Goal: Book appointment/travel/reservation

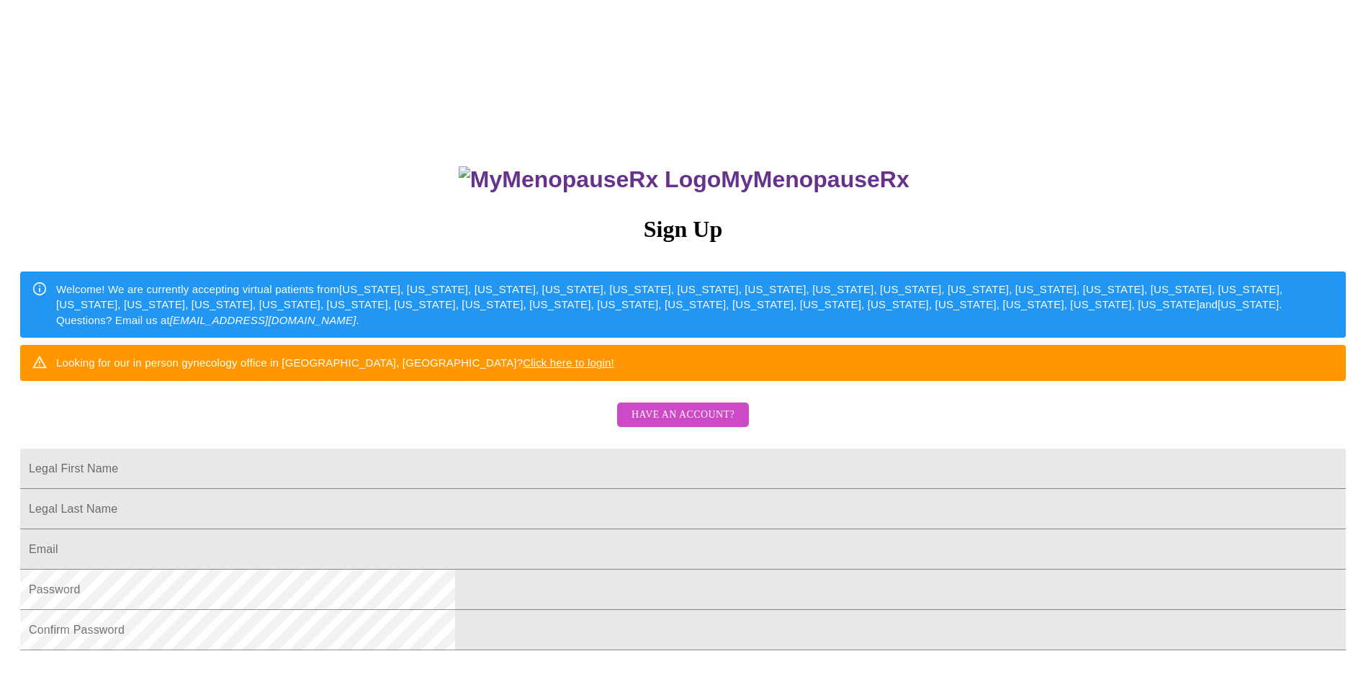
click at [662, 333] on div "Welcome! We are currently accepting virtual patients from [US_STATE], [US_STATE…" at bounding box center [695, 305] width 1278 height 58
click at [565, 489] on input "Legal First Name" at bounding box center [683, 469] width 1326 height 40
click at [513, 489] on input "Legal First Name" at bounding box center [683, 469] width 1326 height 40
type input "k"
type input "[PERSON_NAME]"
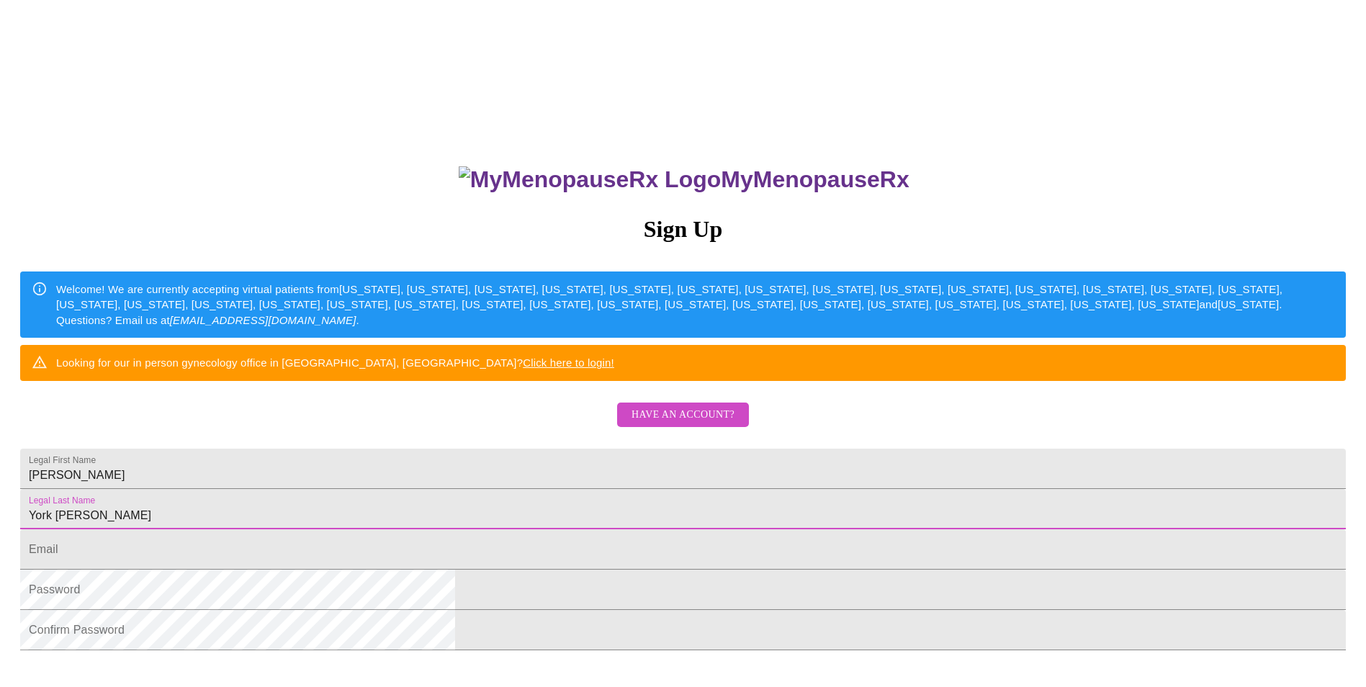
type input "York [PERSON_NAME]"
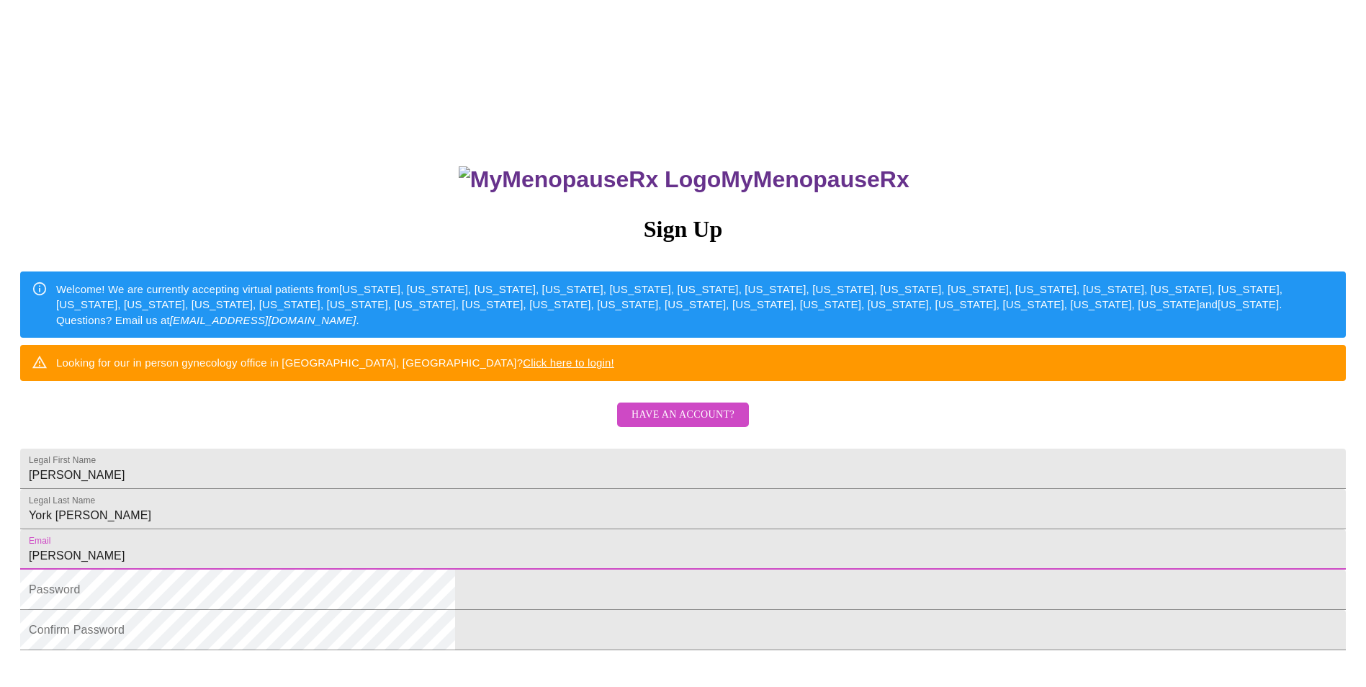
type input "[EMAIL_ADDRESS][DOMAIN_NAME]"
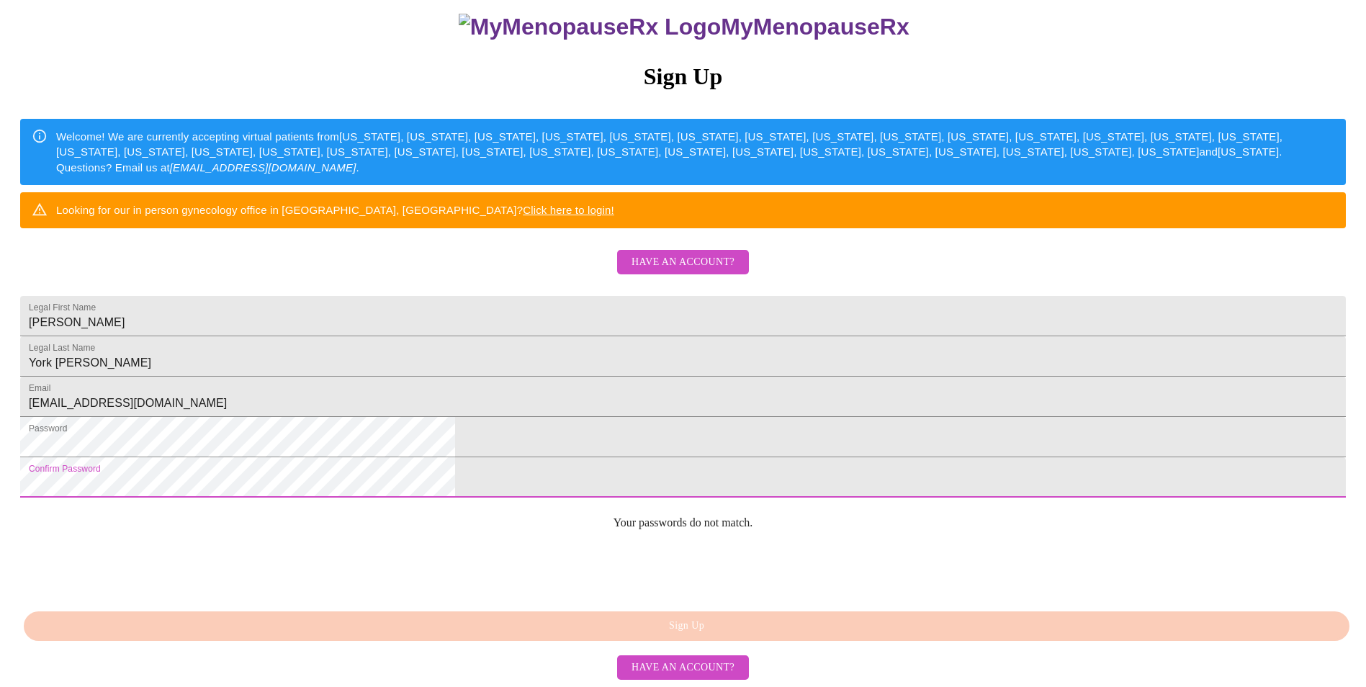
scroll to position [228, 0]
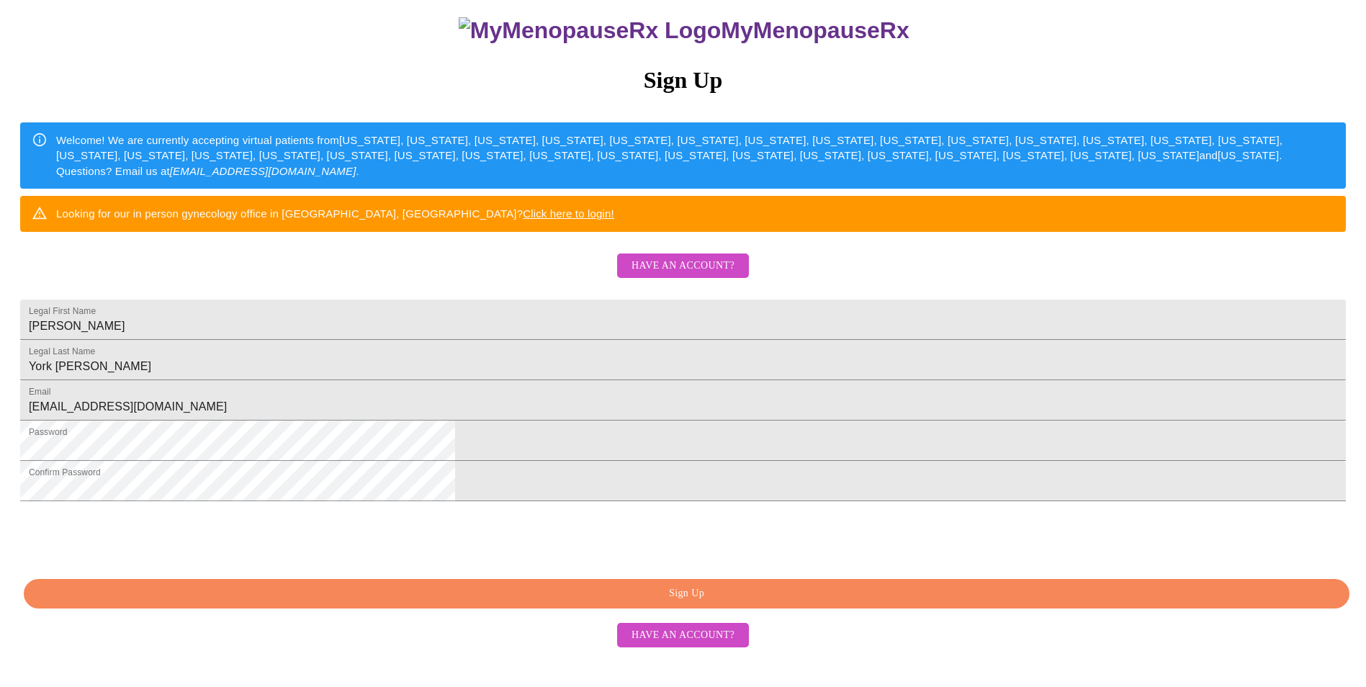
click at [693, 603] on span "Sign Up" at bounding box center [686, 594] width 1292 height 18
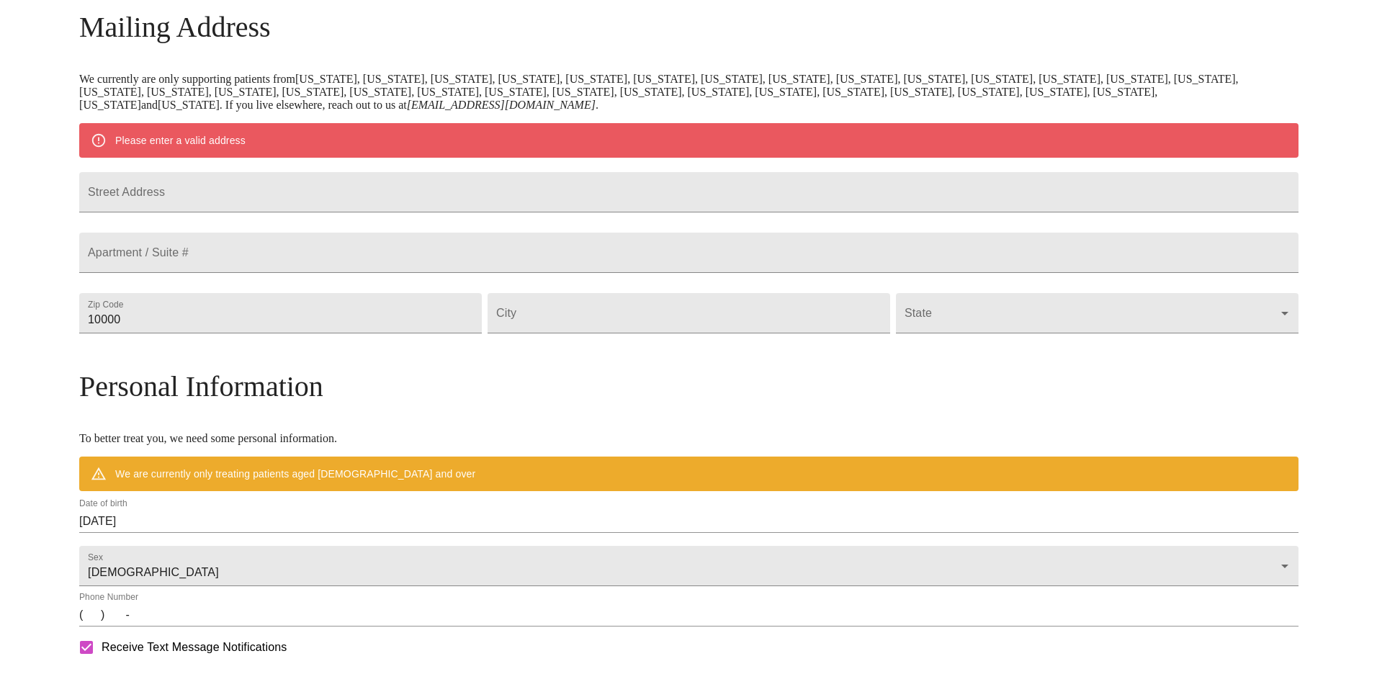
scroll to position [171, 0]
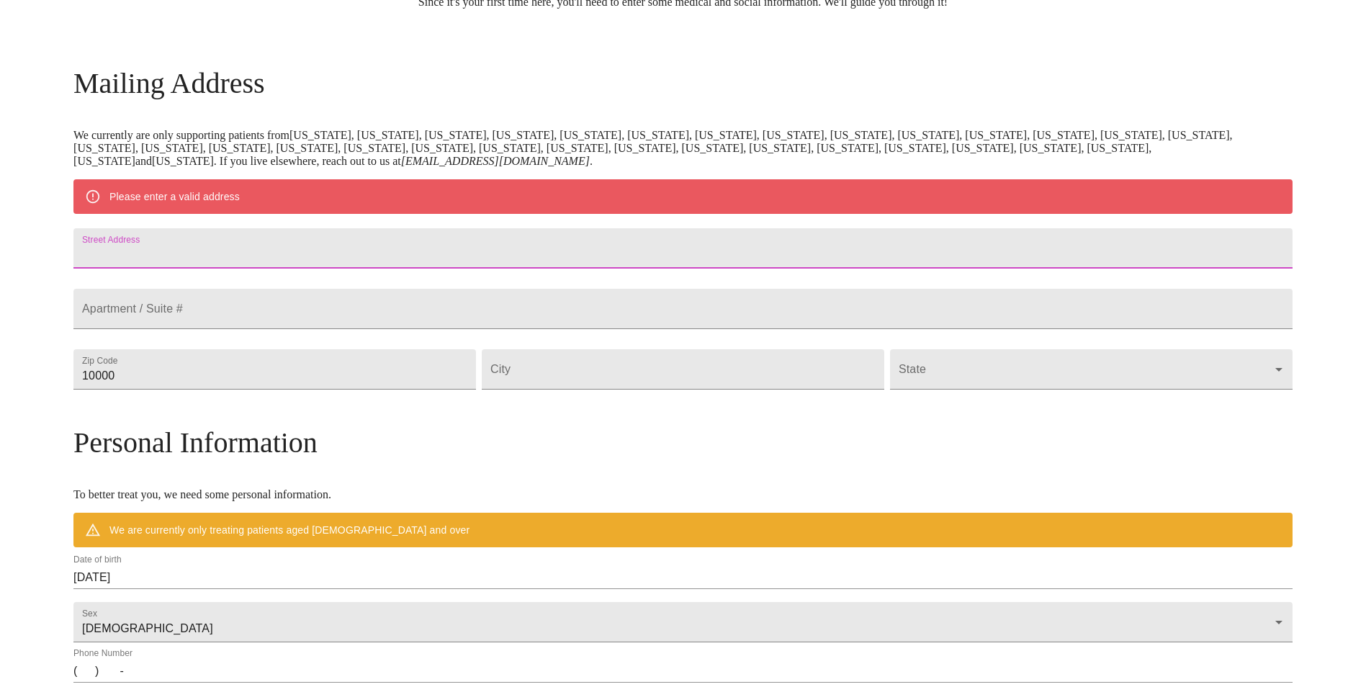
click at [341, 254] on input "Street Address" at bounding box center [682, 248] width 1219 height 40
click at [340, 249] on input "Street Address" at bounding box center [682, 248] width 1219 height 40
type input "[STREET_ADDRESS]"
type input "41017"
type input "Fort [PERSON_NAME]"
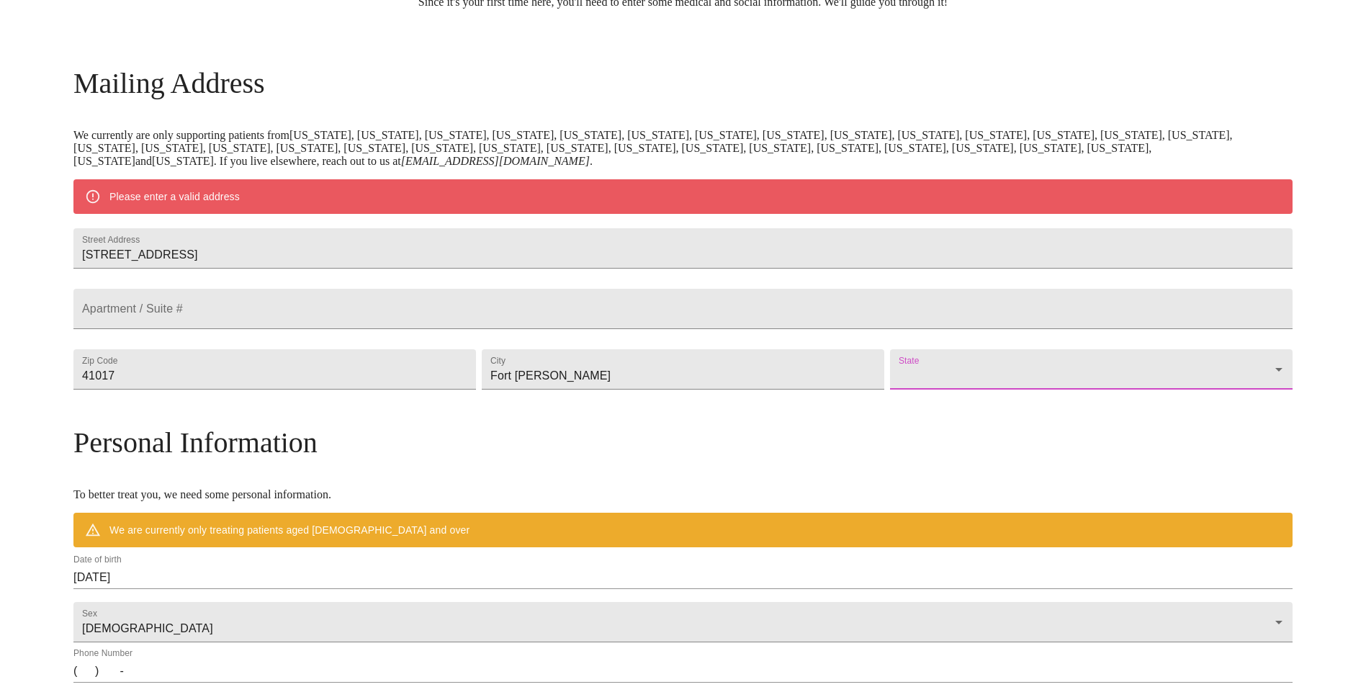
click at [1060, 411] on body "MyMenopauseRx Welcome to MyMenopauseRx Since it's your first time here, you'll …" at bounding box center [683, 395] width 1354 height 1123
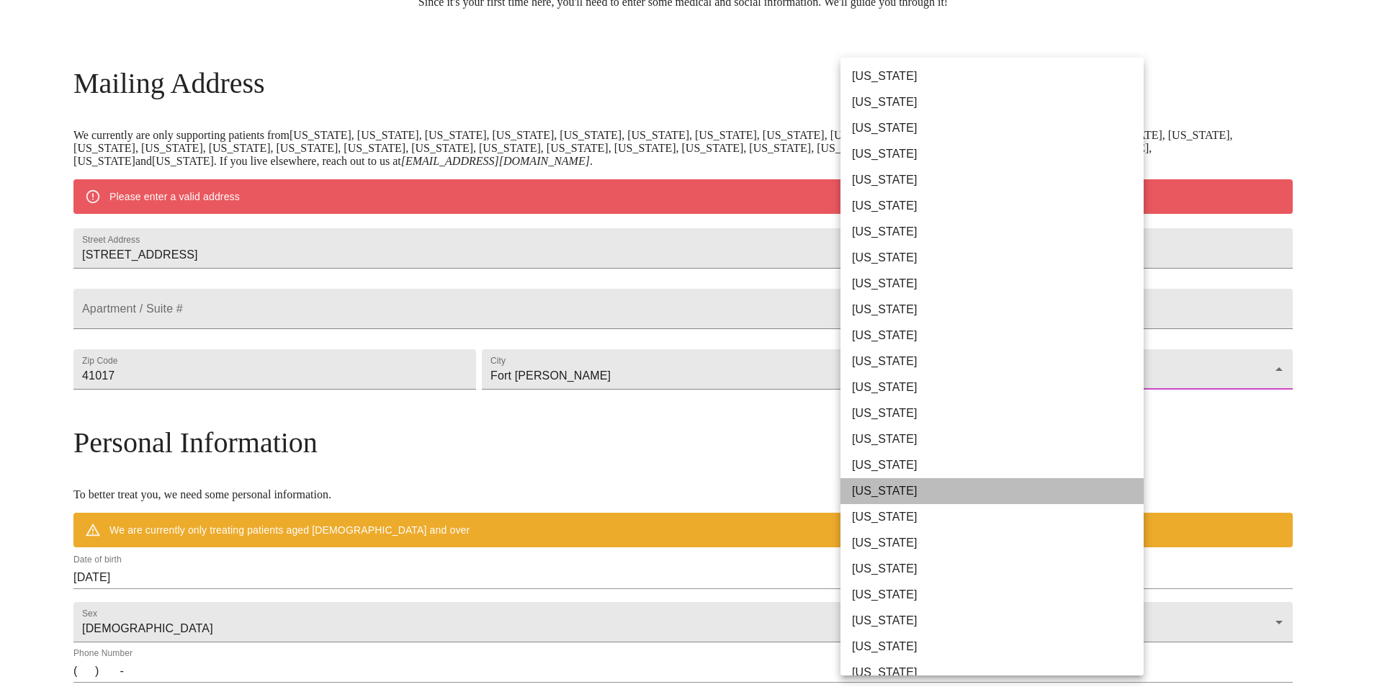
click at [1015, 496] on li "[US_STATE]" at bounding box center [997, 491] width 314 height 26
type input "[US_STATE]"
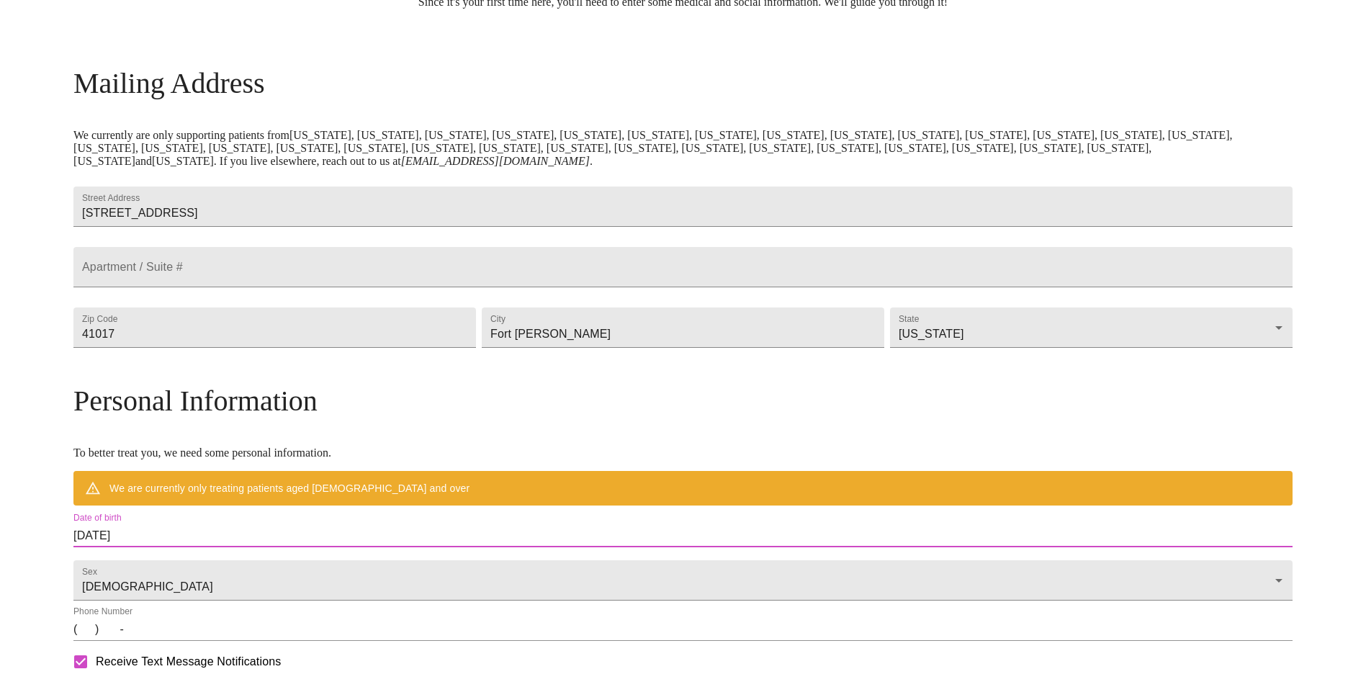
click at [305, 547] on input "[DATE]" at bounding box center [682, 535] width 1219 height 23
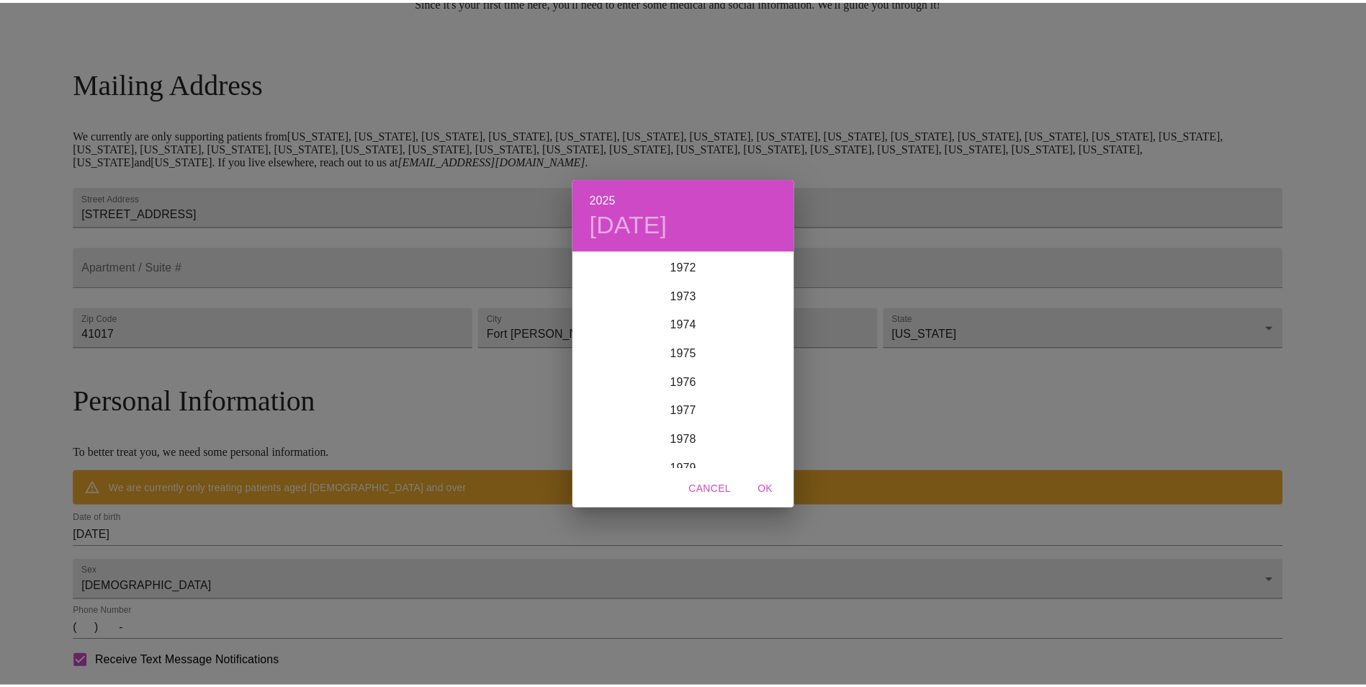
scroll to position [2174, 0]
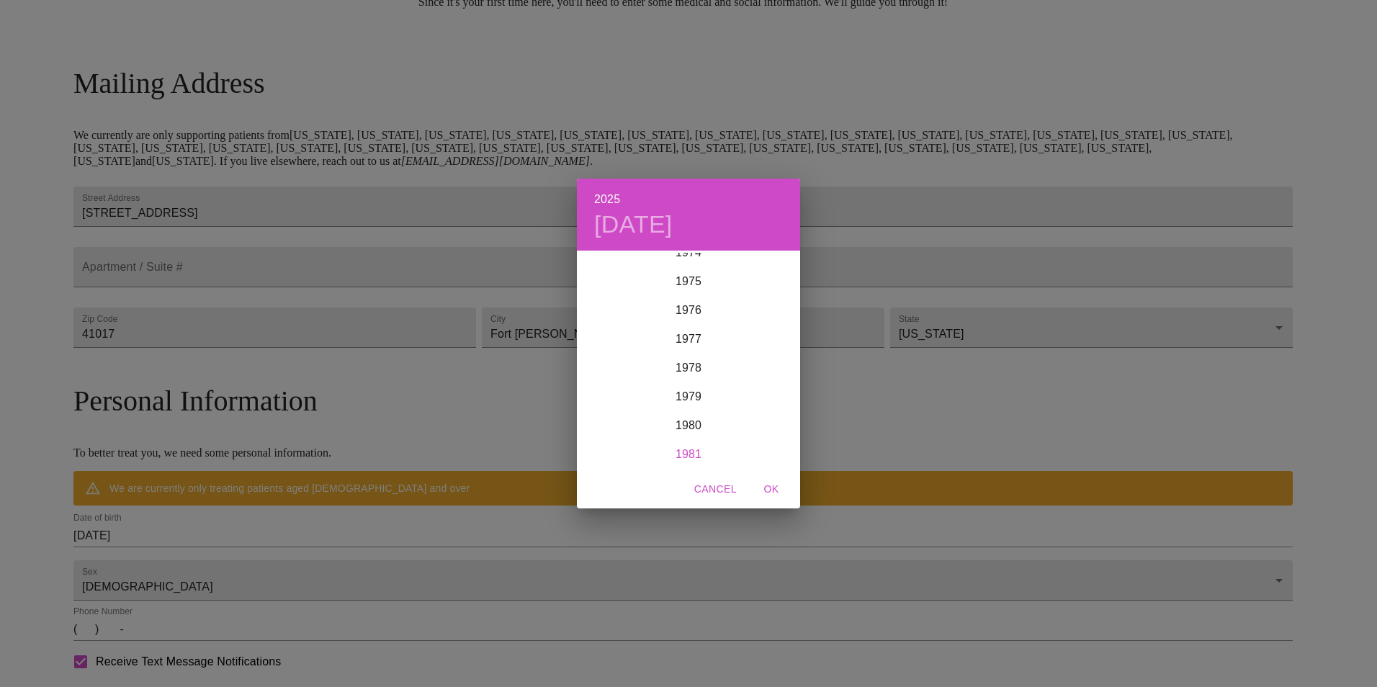
click at [688, 451] on div "1981" at bounding box center [688, 454] width 223 height 29
click at [692, 396] on div "Aug" at bounding box center [688, 388] width 74 height 54
click at [777, 352] on p "8" at bounding box center [775, 353] width 6 height 14
click at [766, 485] on span "OK" at bounding box center [771, 489] width 35 height 18
type input "[DATE]"
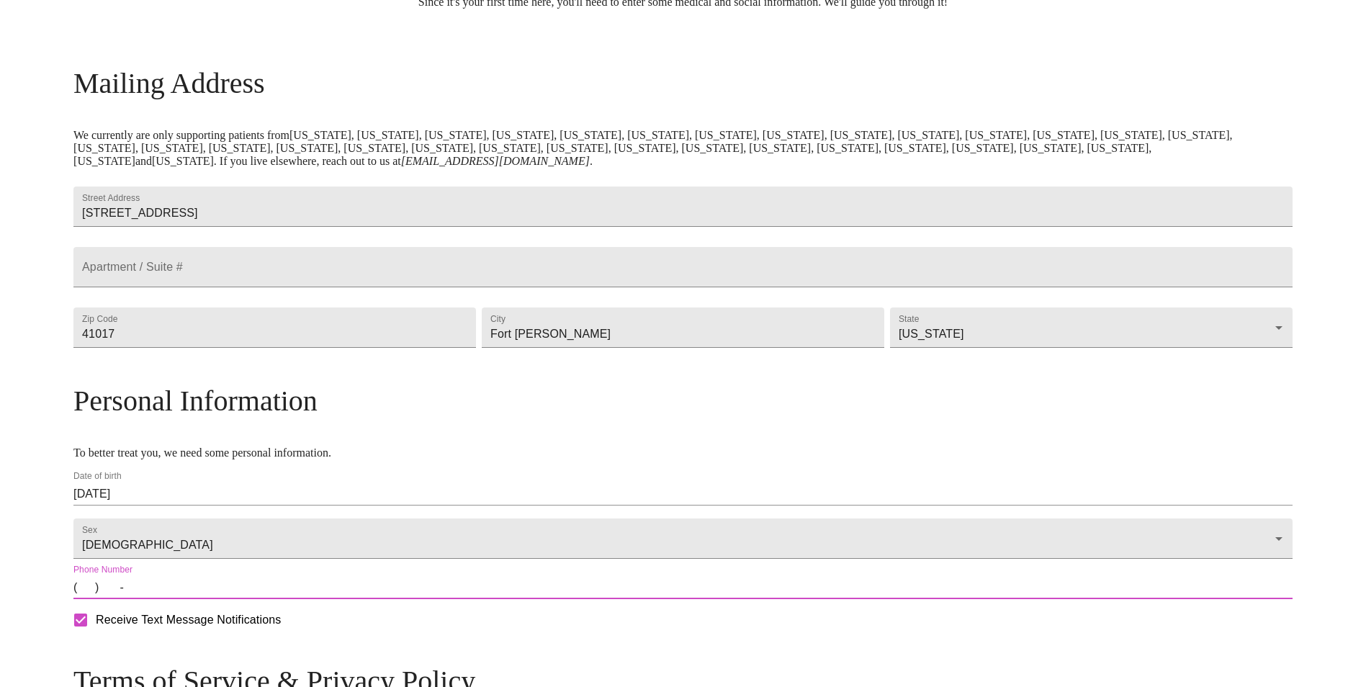
click at [238, 599] on input "(   )    -" at bounding box center [682, 587] width 1219 height 23
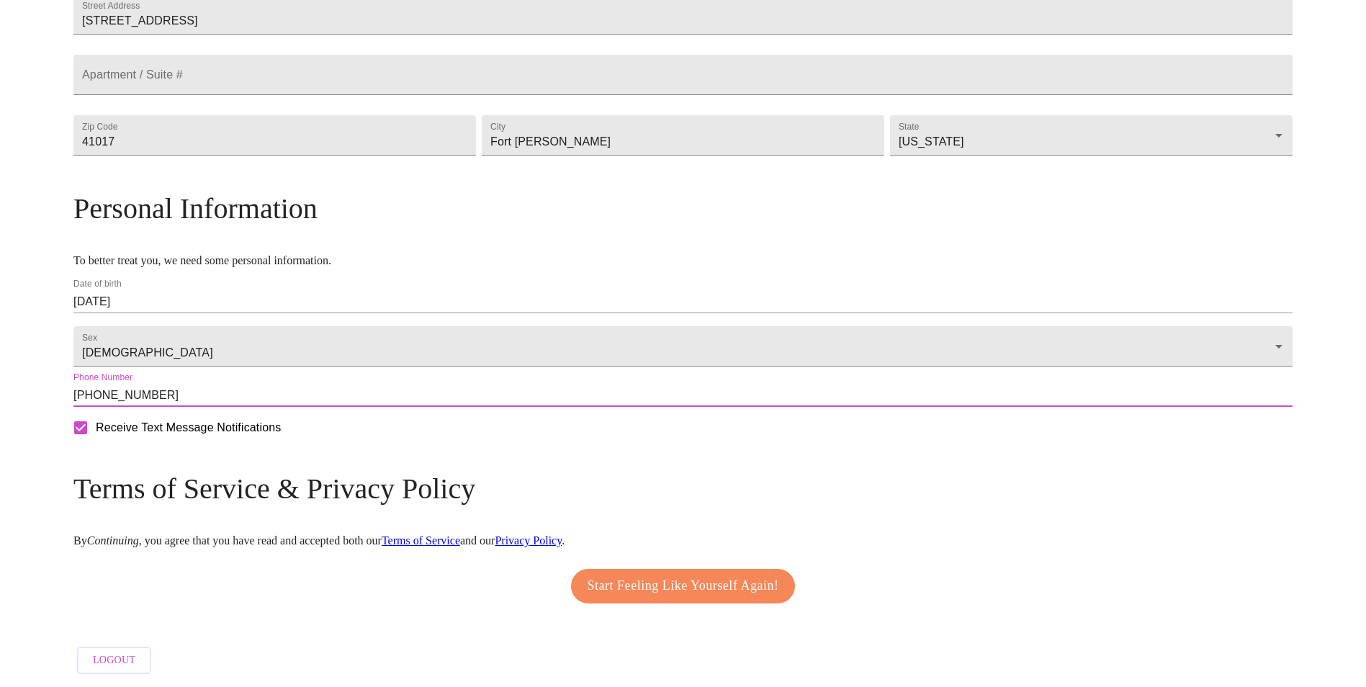
scroll to position [387, 0]
type input "[PHONE_NUMBER]"
click at [659, 593] on span "Start Feeling Like Yourself Again!" at bounding box center [684, 586] width 192 height 23
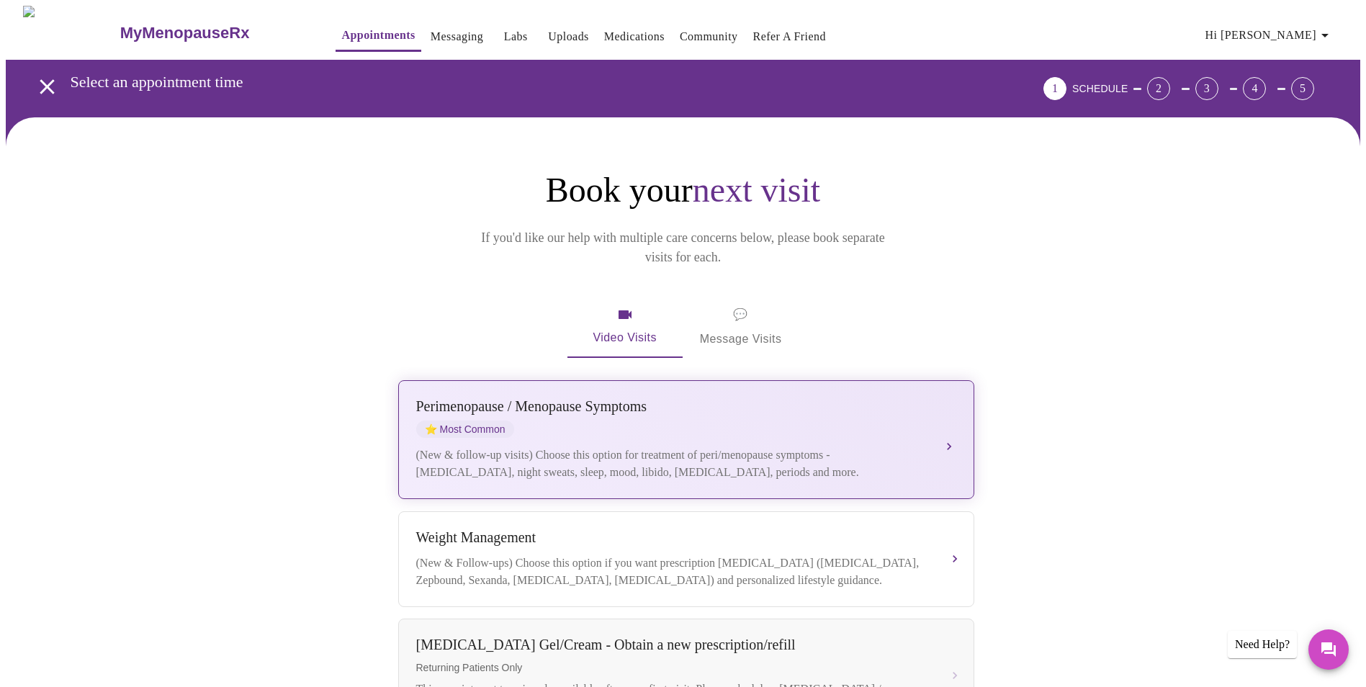
click at [943, 415] on button "[MEDICAL_DATA] / Menopause Symptoms ⭐ Most Common (New & follow-up visits) Choo…" at bounding box center [686, 439] width 576 height 119
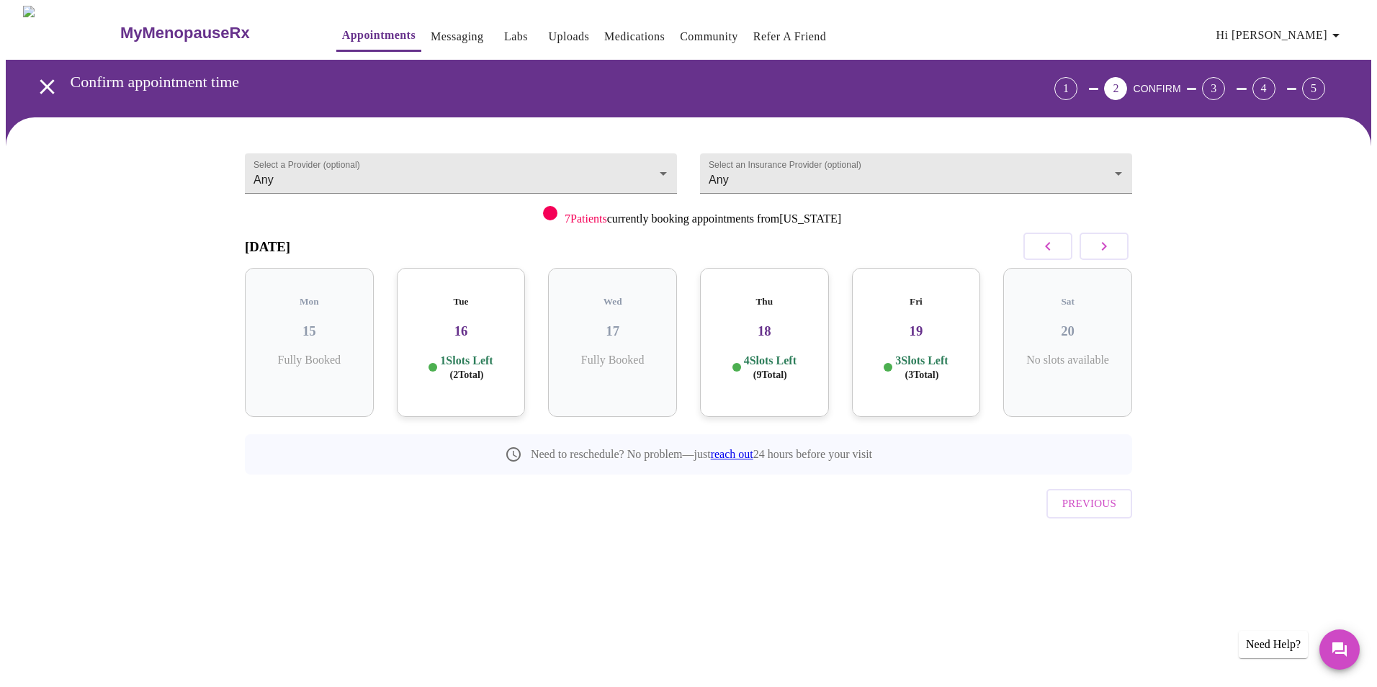
click at [465, 354] on p "1 Slots Left ( 2 Total)" at bounding box center [466, 368] width 53 height 28
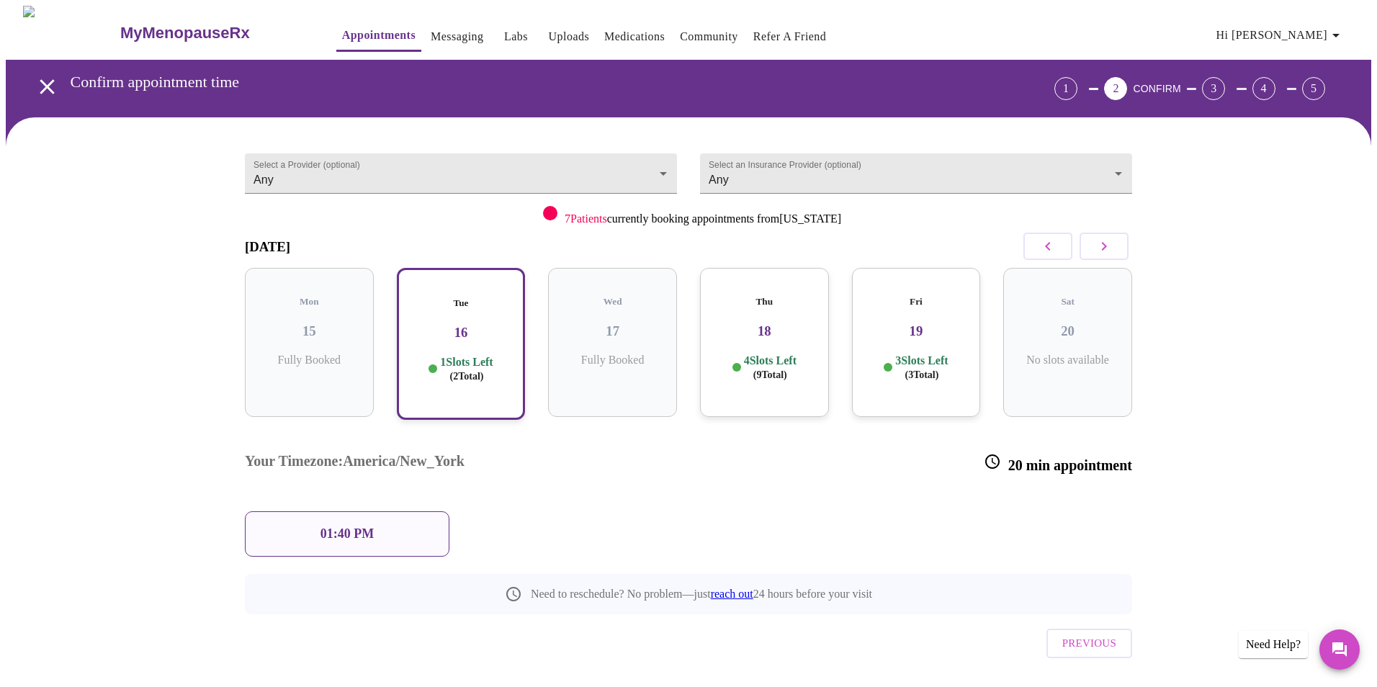
click at [765, 354] on p "4 Slots Left ( 9 Total)" at bounding box center [770, 368] width 53 height 28
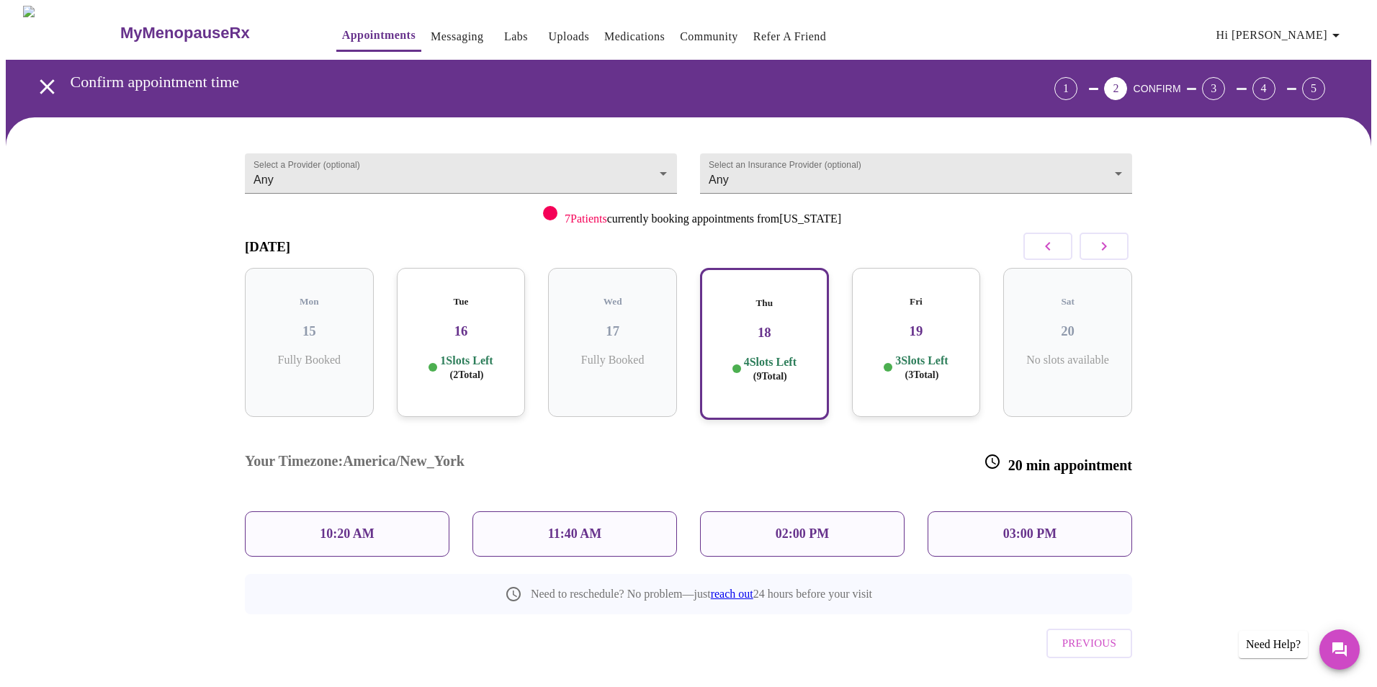
click at [349, 526] on p "10:20 AM" at bounding box center [347, 533] width 55 height 15
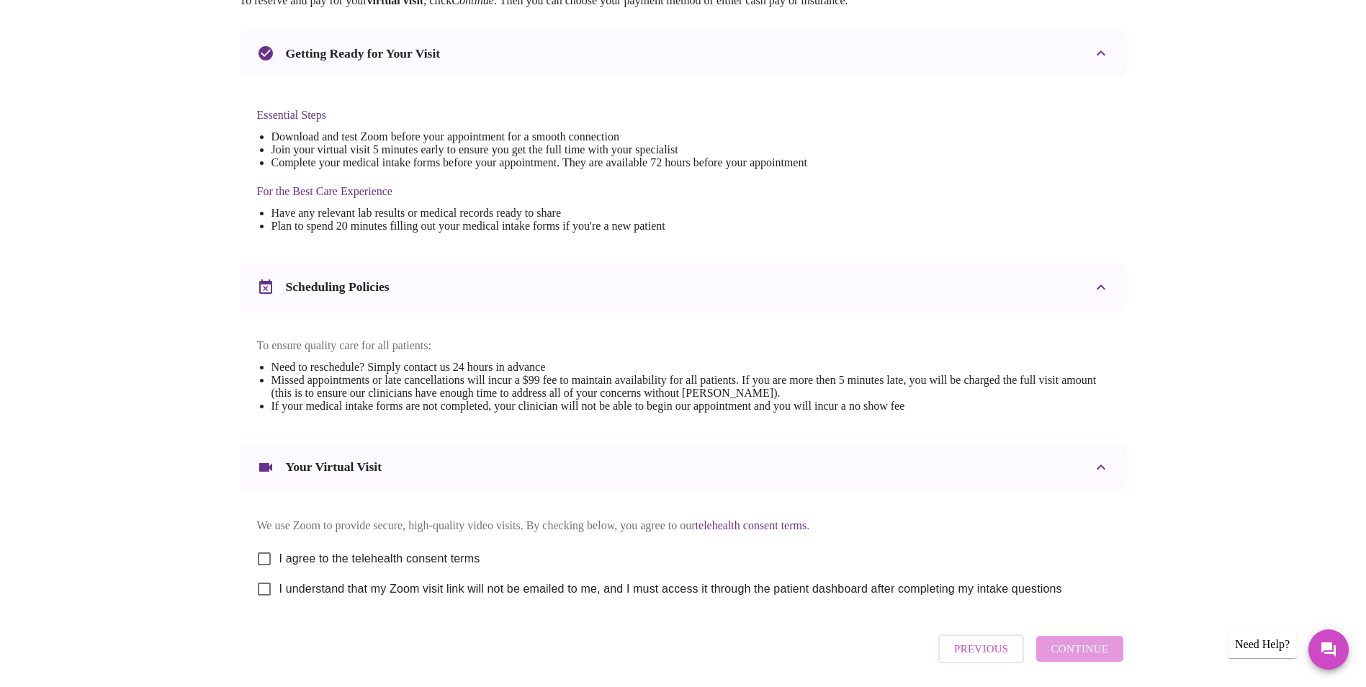
scroll to position [357, 0]
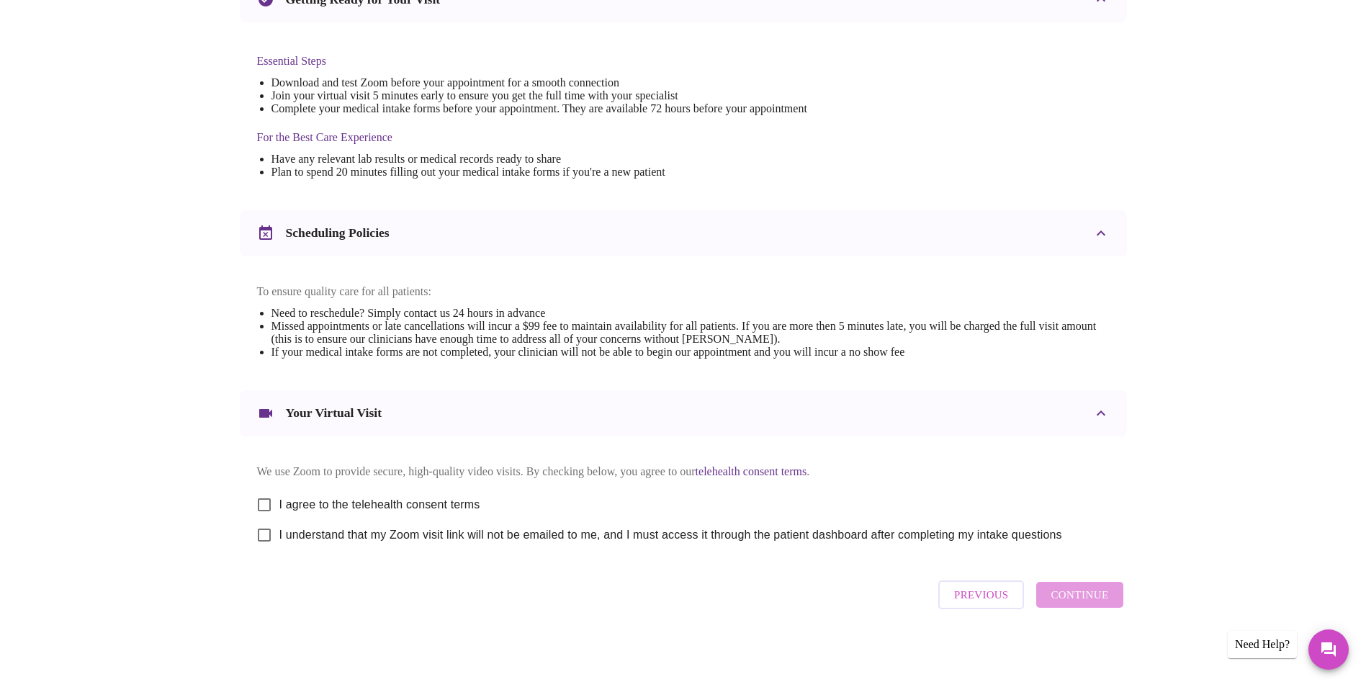
click at [263, 501] on input "I agree to the telehealth consent terms" at bounding box center [264, 505] width 30 height 30
checkbox input "true"
click at [264, 536] on input "I understand that my Zoom visit link will not be emailed to me, and I must acce…" at bounding box center [264, 535] width 30 height 30
checkbox input "true"
click at [1087, 601] on span "Continue" at bounding box center [1080, 594] width 58 height 19
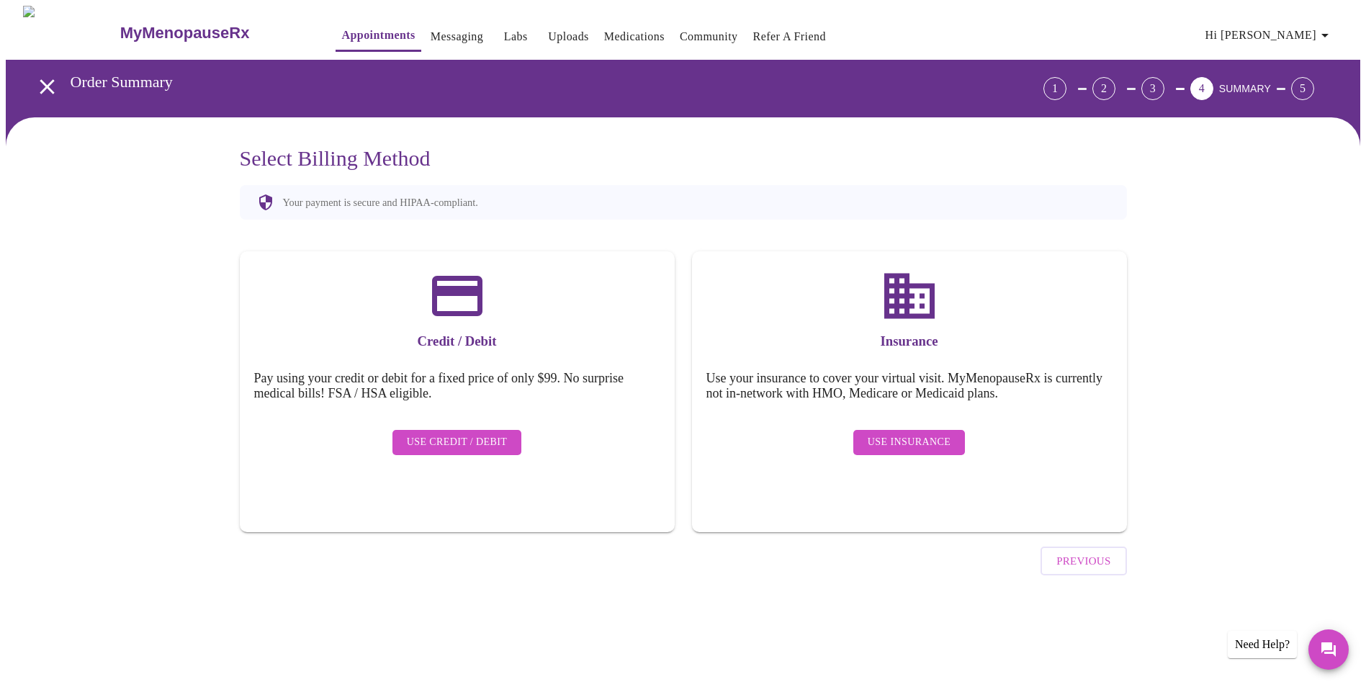
scroll to position [0, 0]
click at [919, 433] on span "Use Insurance" at bounding box center [914, 442] width 83 height 18
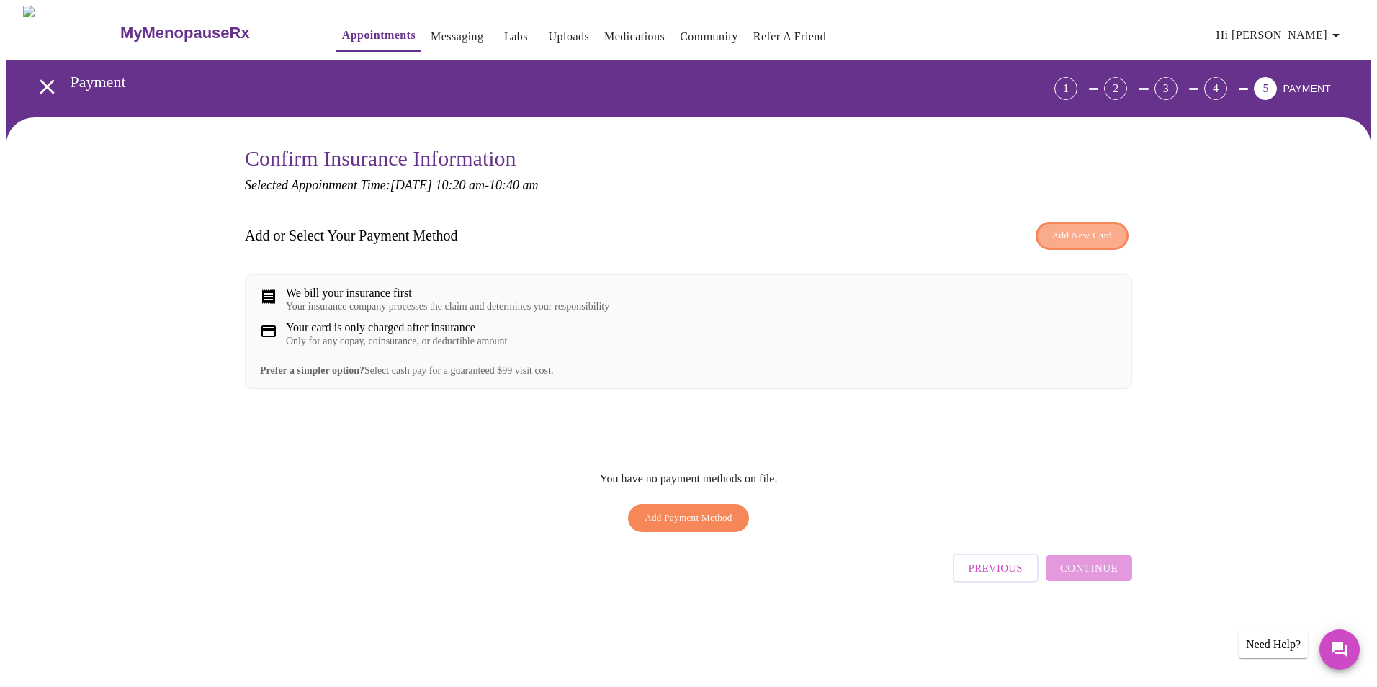
click at [1089, 234] on span "Add New Card" at bounding box center [1082, 236] width 60 height 17
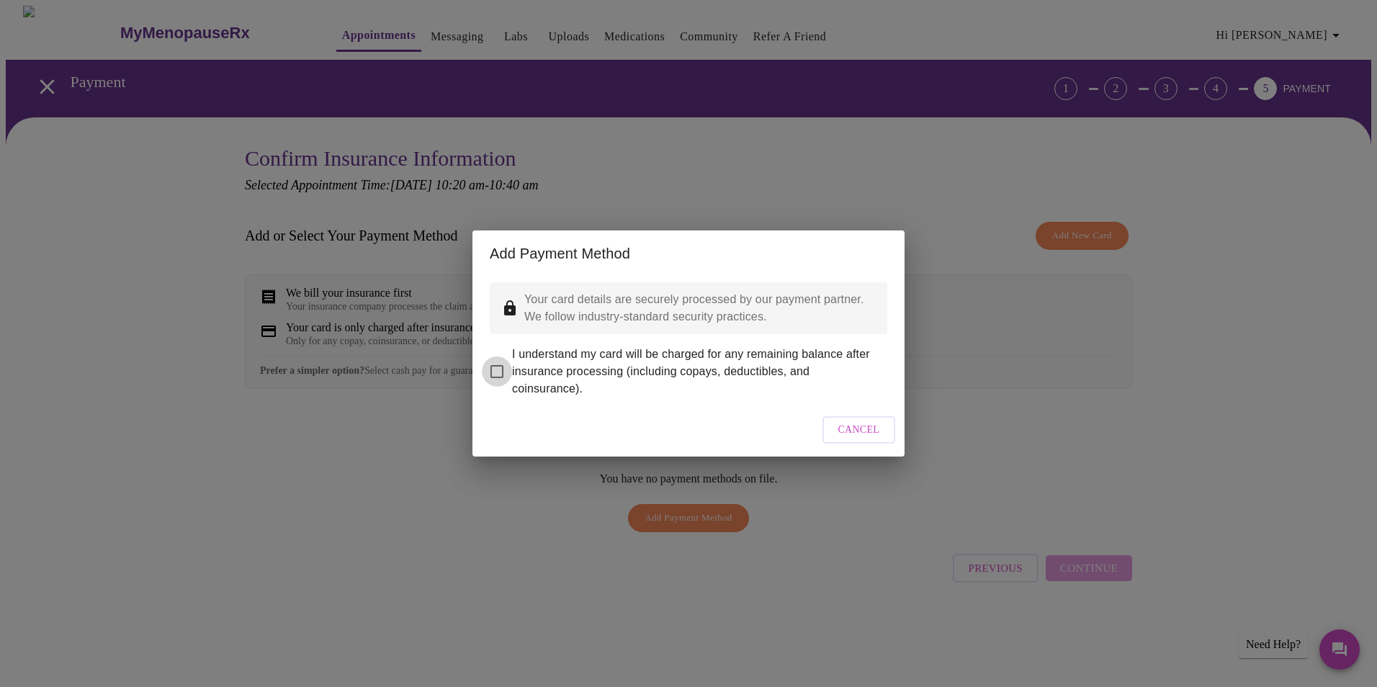
click at [497, 362] on input "I understand my card will be charged for any remaining balance after insurance …" at bounding box center [497, 371] width 30 height 30
checkbox input "true"
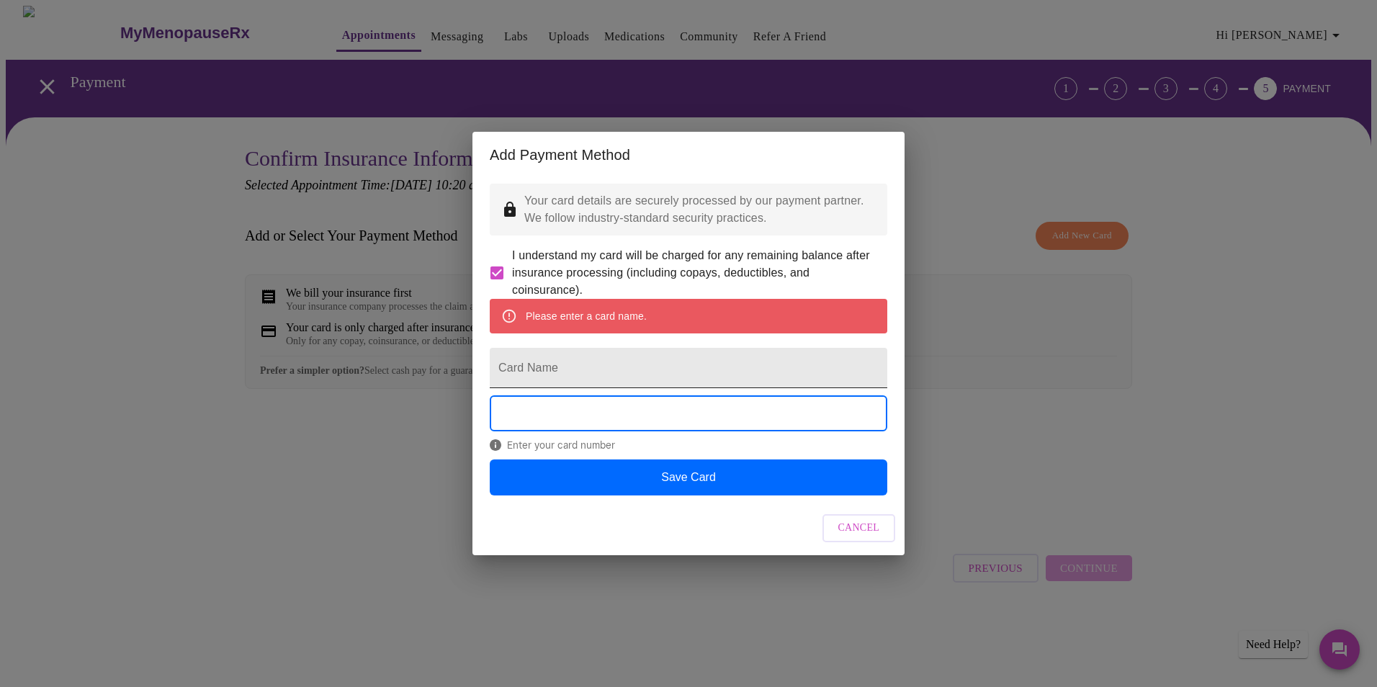
click at [541, 374] on input "Card Name" at bounding box center [688, 368] width 397 height 40
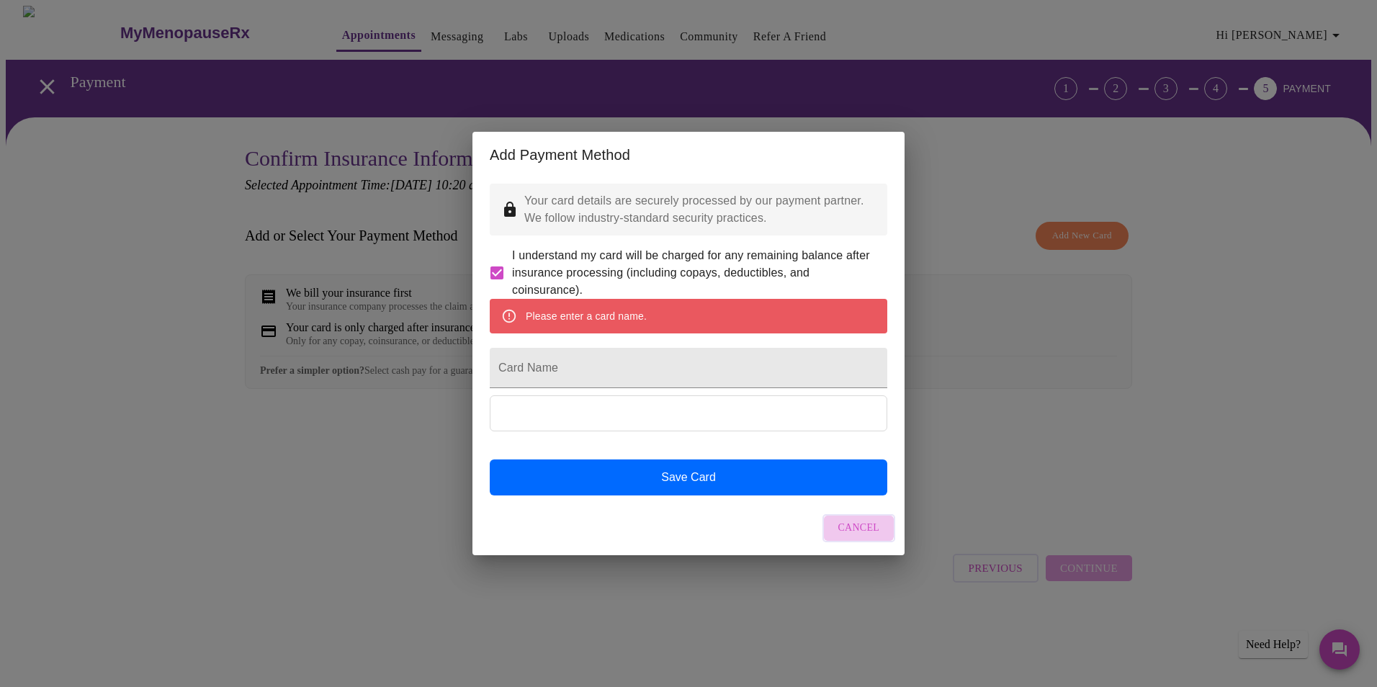
click at [853, 537] on span "Cancel" at bounding box center [859, 528] width 42 height 18
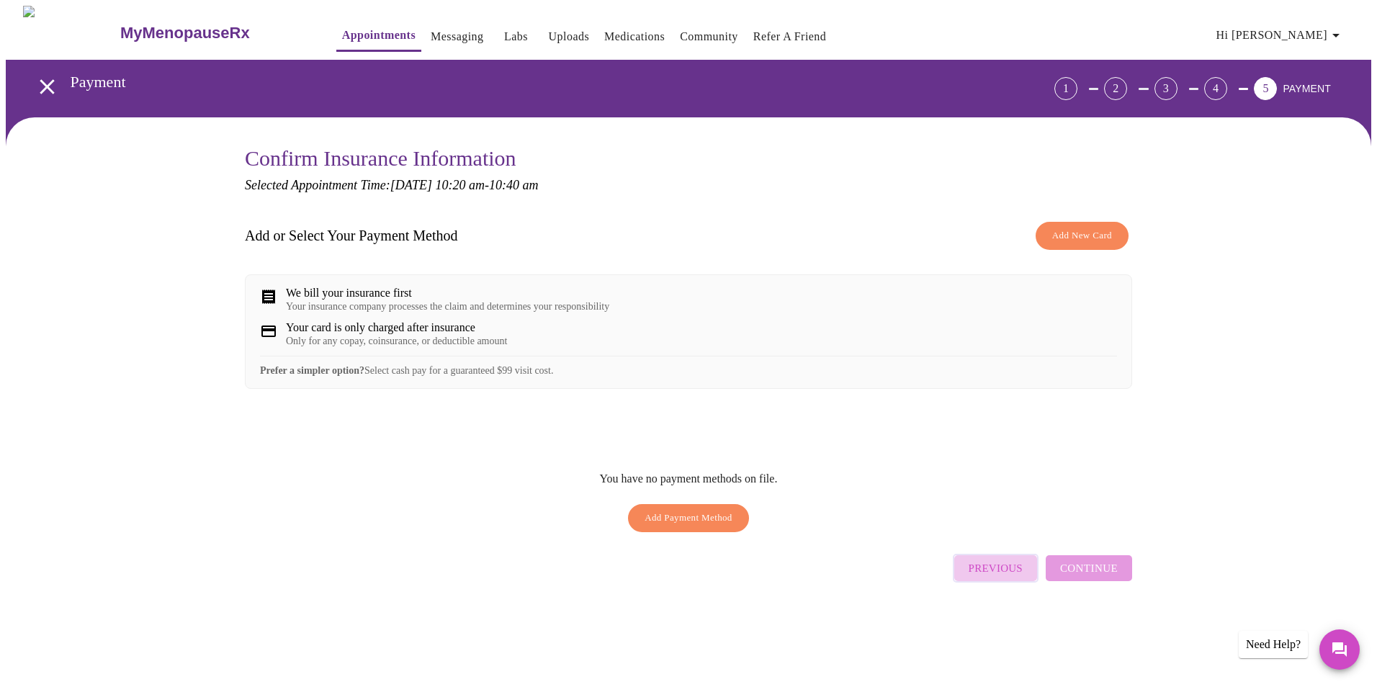
click at [994, 572] on span "Previous" at bounding box center [995, 568] width 54 height 19
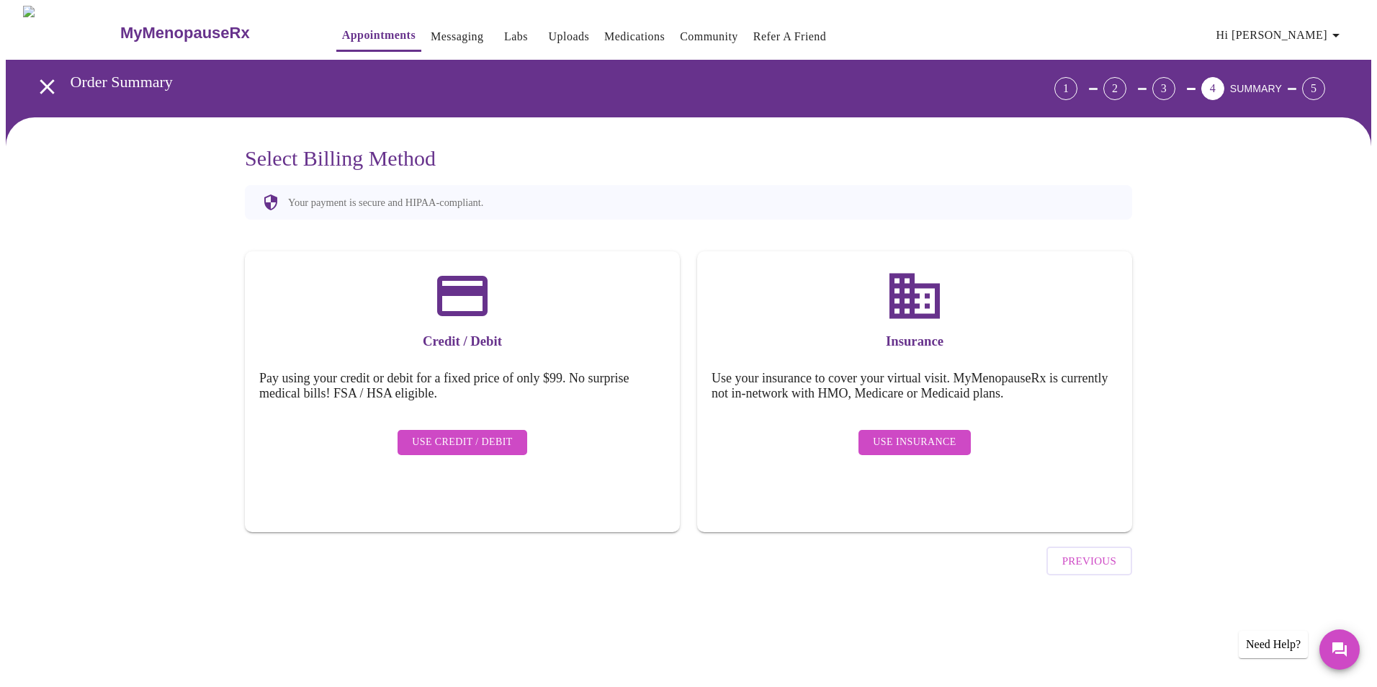
click at [926, 433] on span "Use Insurance" at bounding box center [914, 442] width 83 height 18
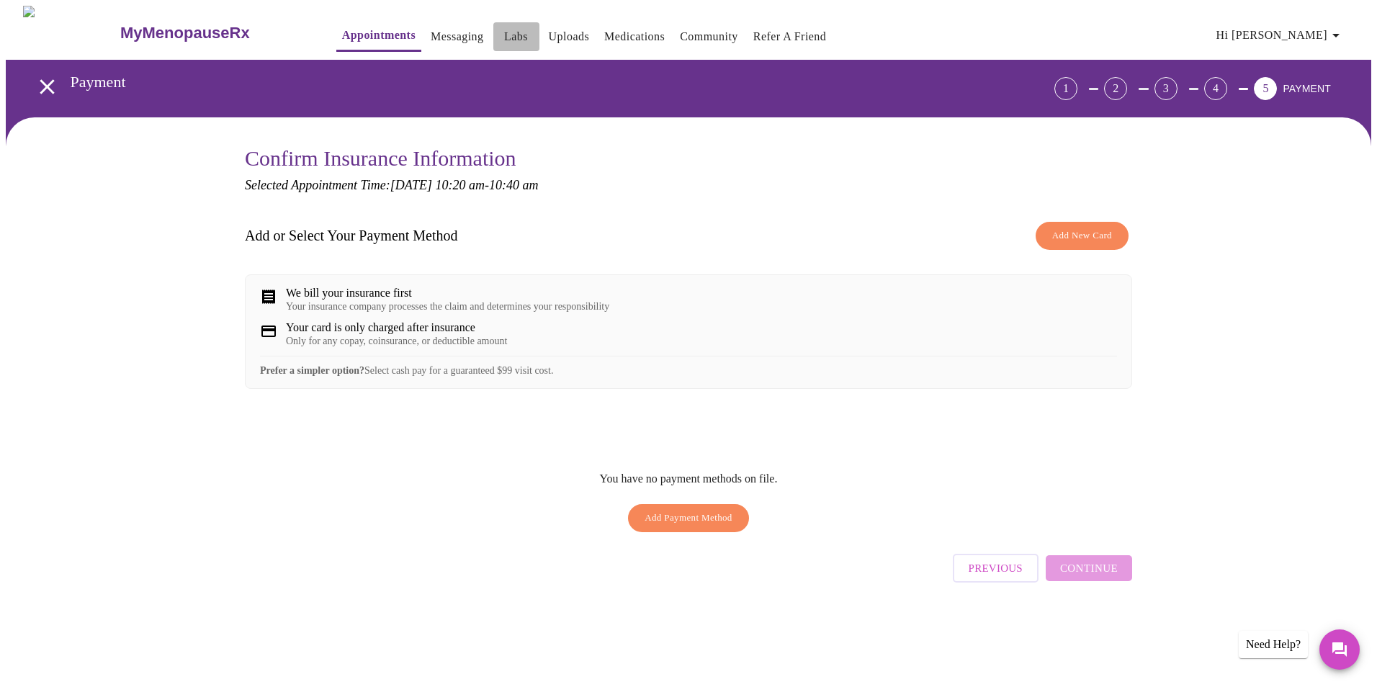
click at [504, 29] on link "Labs" at bounding box center [516, 37] width 24 height 20
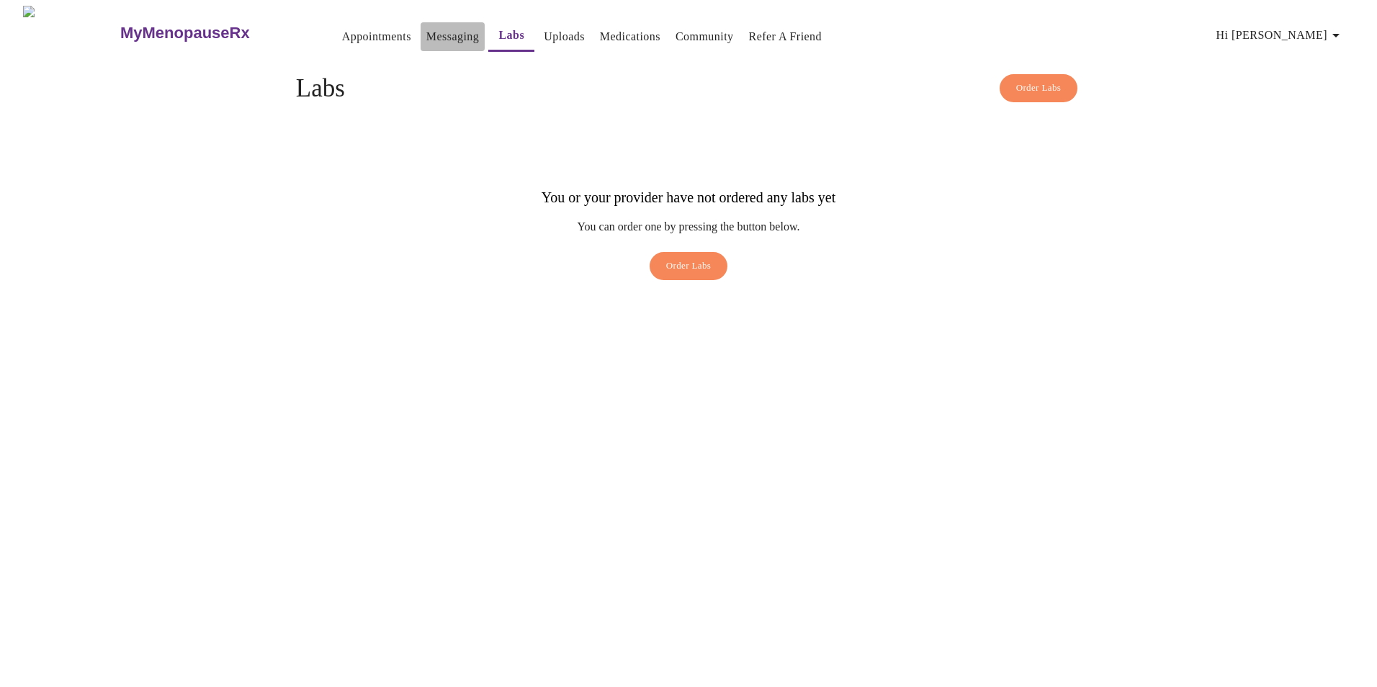
click at [426, 28] on link "Messaging" at bounding box center [452, 37] width 53 height 20
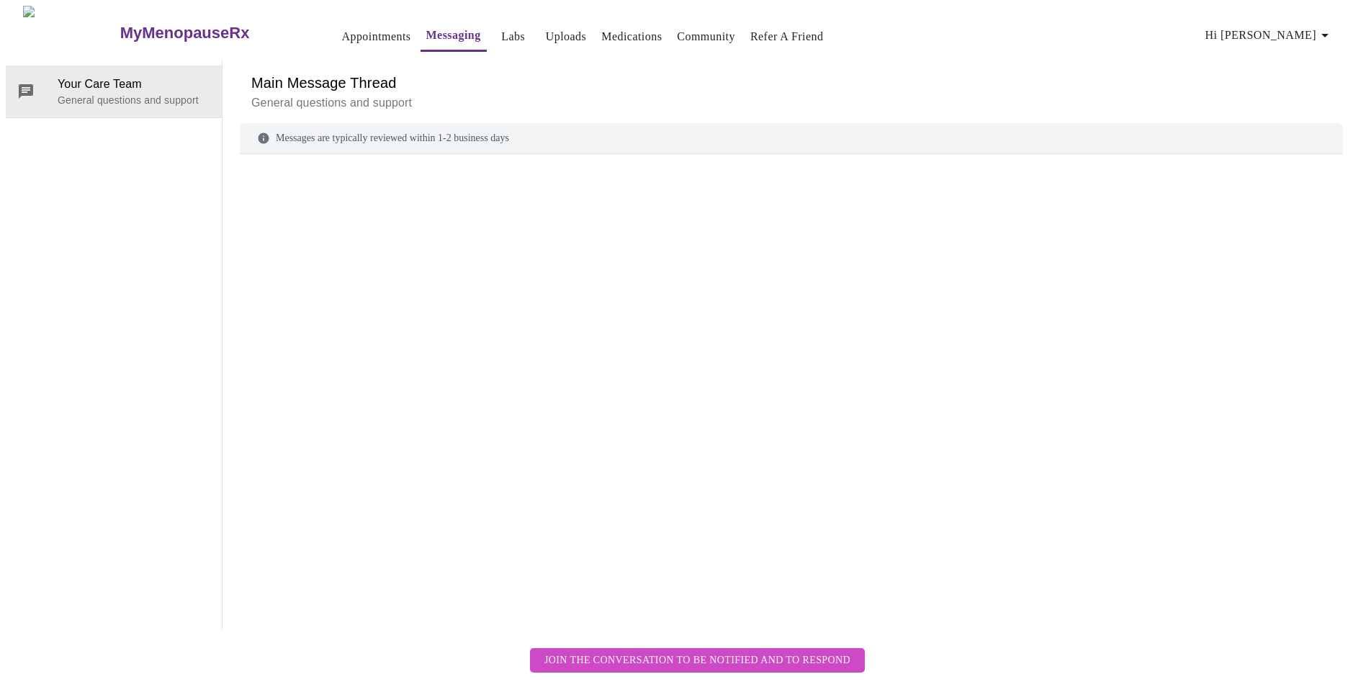
scroll to position [54, 0]
